Goal: Find specific page/section: Find specific page/section

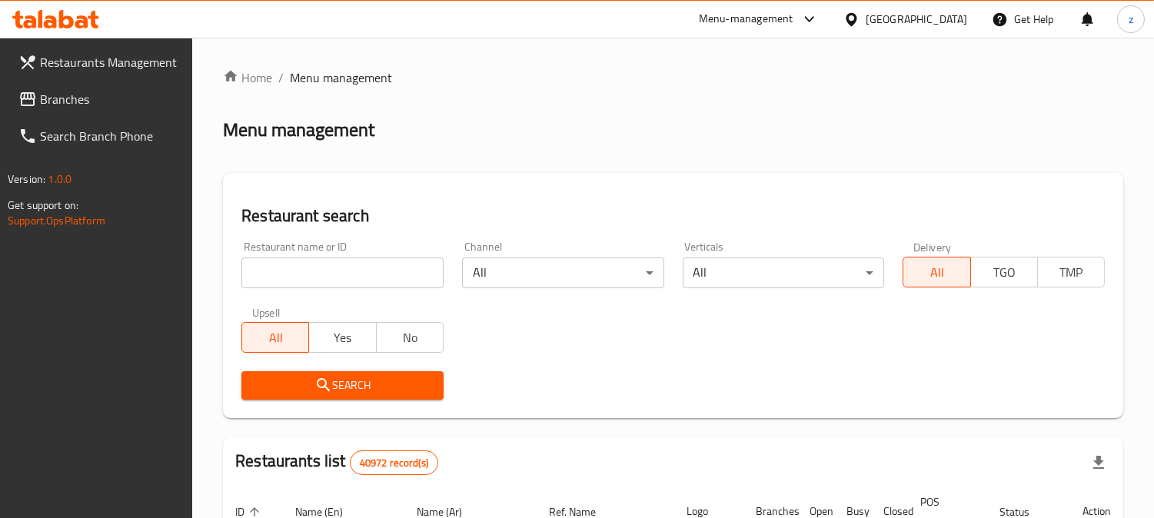
click at [93, 69] on span "Restaurants Management" at bounding box center [110, 62] width 141 height 18
